Goal: Task Accomplishment & Management: Manage account settings

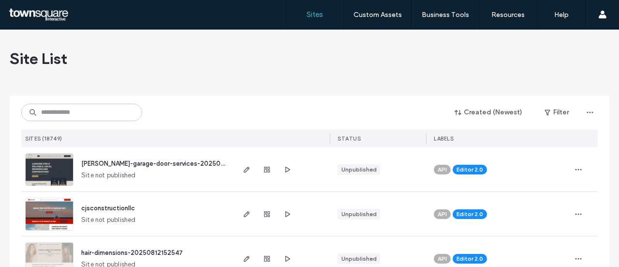
click at [143, 164] on span "[PERSON_NAME]-garage-door-services-20250812152905" at bounding box center [167, 163] width 172 height 7
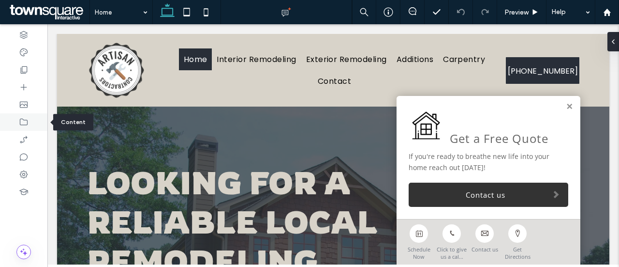
click at [23, 126] on icon at bounding box center [24, 122] width 10 height 10
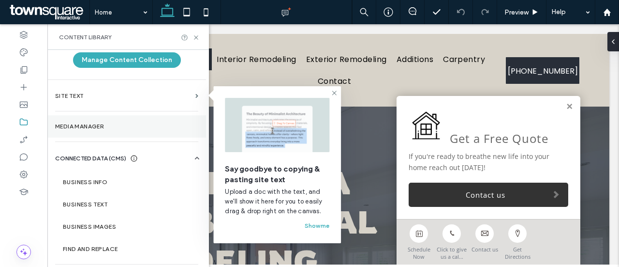
scroll to position [61, 0]
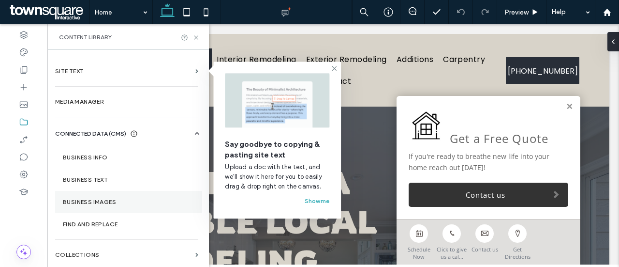
click at [112, 200] on label "Business Images" at bounding box center [129, 201] width 132 height 7
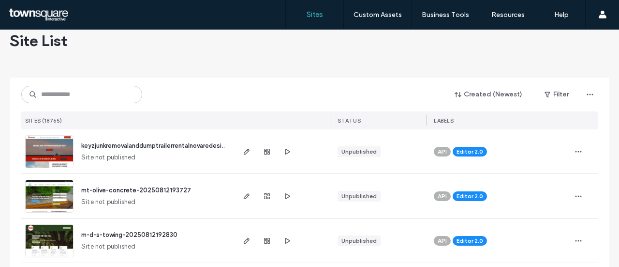
scroll to position [18, 0]
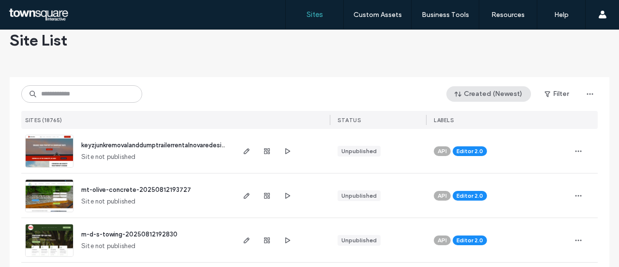
click at [471, 98] on button "Created (Newest)" at bounding box center [489, 93] width 85 height 15
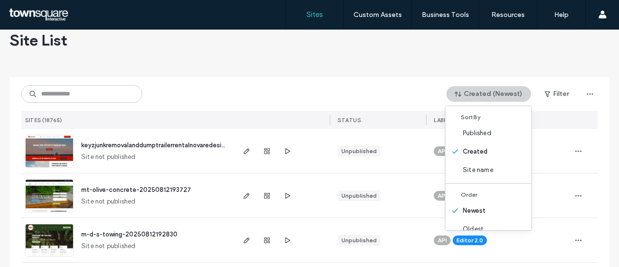
click at [471, 98] on button "Created (Newest)" at bounding box center [489, 93] width 85 height 15
click at [455, 70] on div at bounding box center [310, 73] width 600 height 8
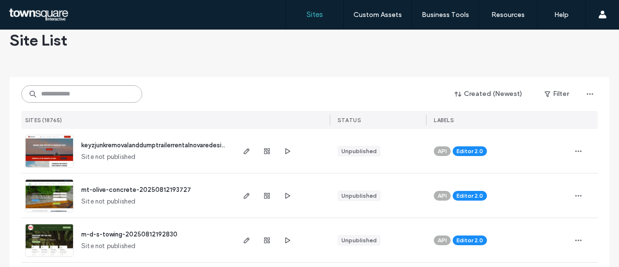
click at [81, 92] on input at bounding box center [81, 93] width 121 height 17
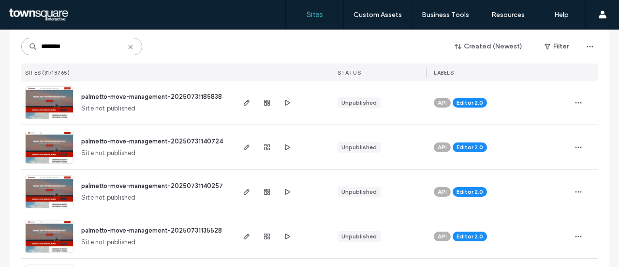
scroll to position [92, 0]
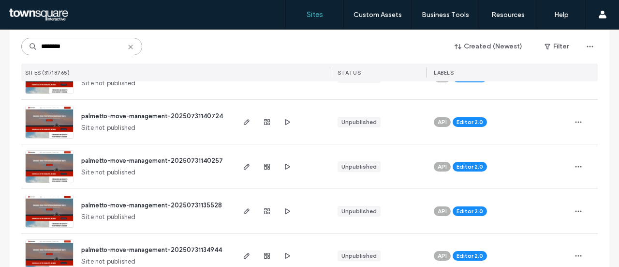
type input "********"
click at [127, 47] on icon at bounding box center [131, 47] width 8 height 8
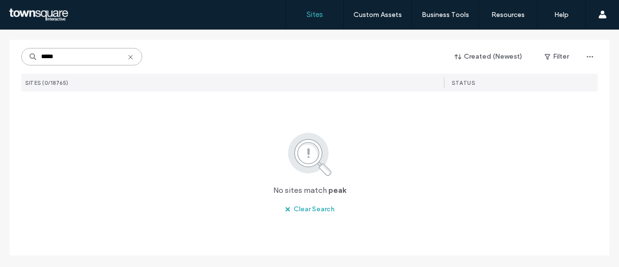
scroll to position [55, 0]
type input "****"
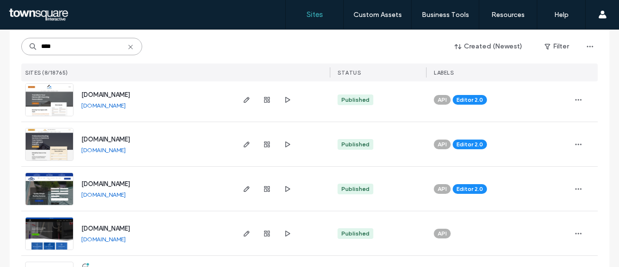
scroll to position [109, 0]
